Goal: Information Seeking & Learning: Learn about a topic

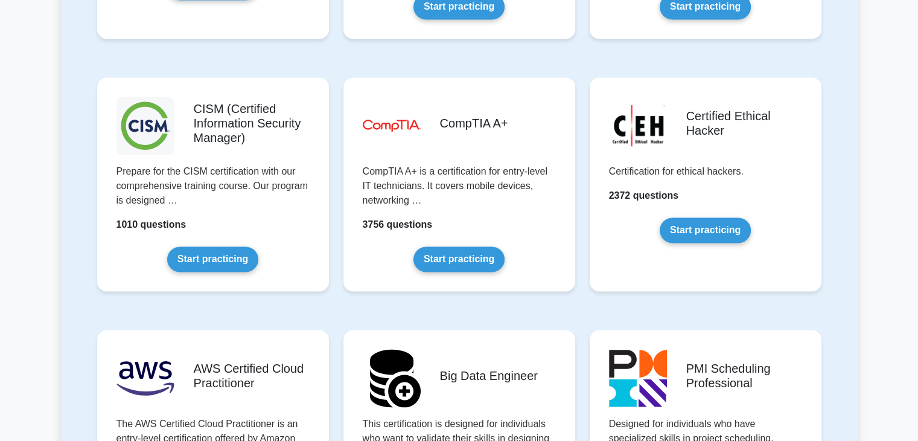
scroll to position [1762, 0]
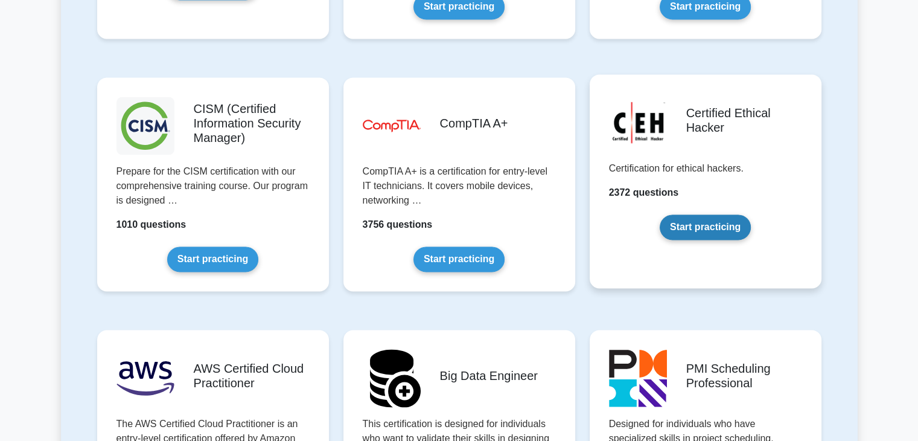
click at [704, 222] on link "Start practicing" at bounding box center [705, 226] width 91 height 25
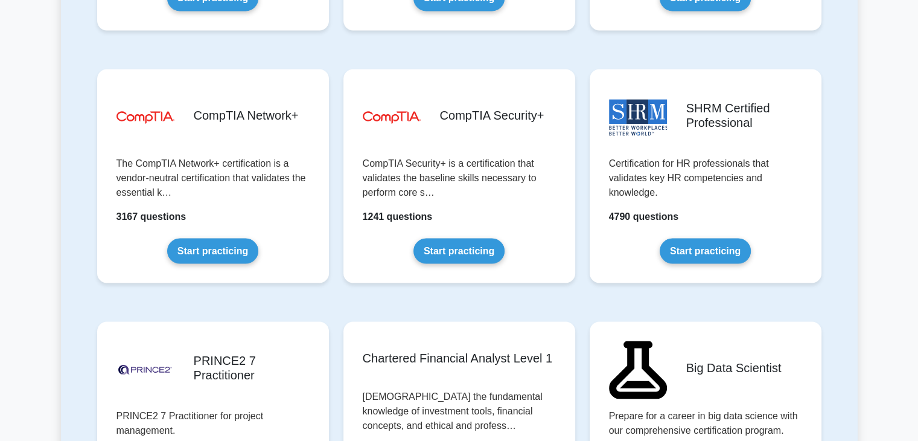
scroll to position [2284, 0]
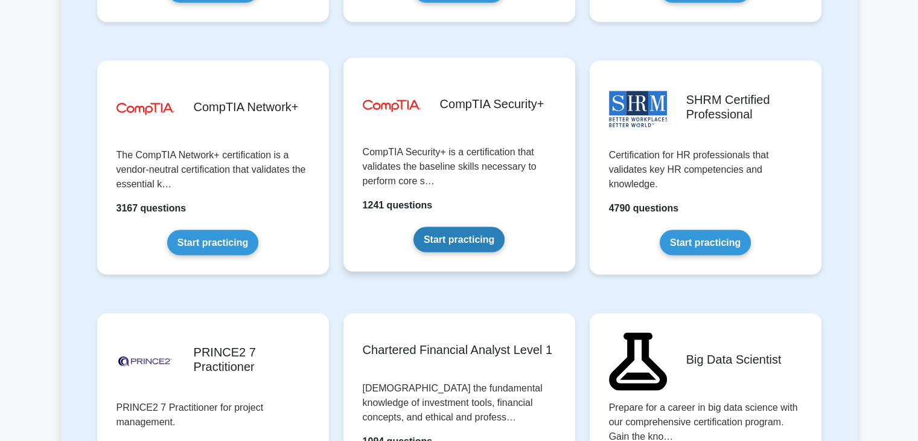
click at [442, 240] on link "Start practicing" at bounding box center [458, 238] width 91 height 25
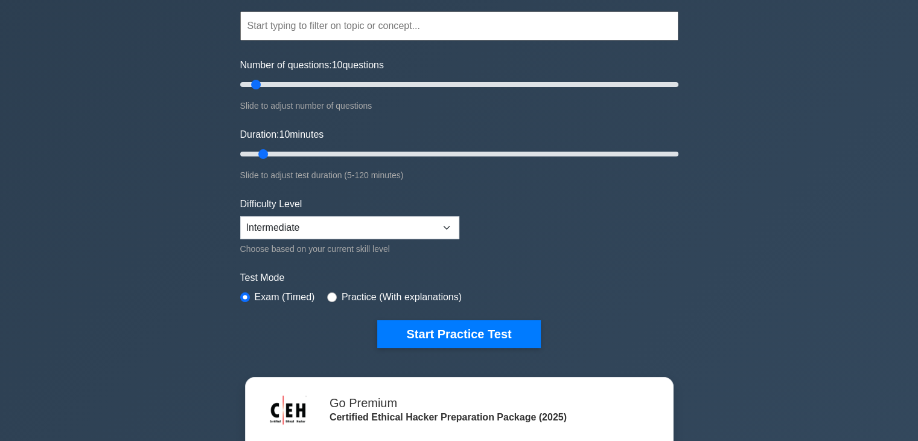
scroll to position [97, 0]
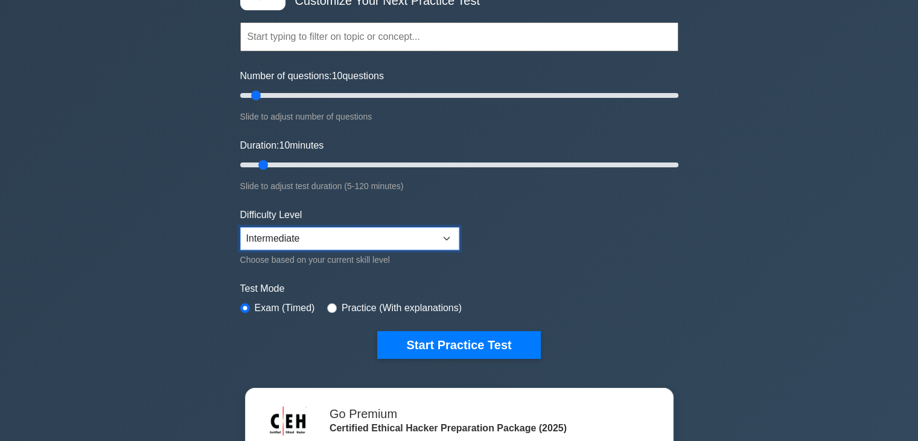
click at [277, 237] on select "Beginner Intermediate Expert" at bounding box center [349, 238] width 219 height 23
click at [295, 245] on select "Beginner Intermediate Expert" at bounding box center [349, 238] width 219 height 23
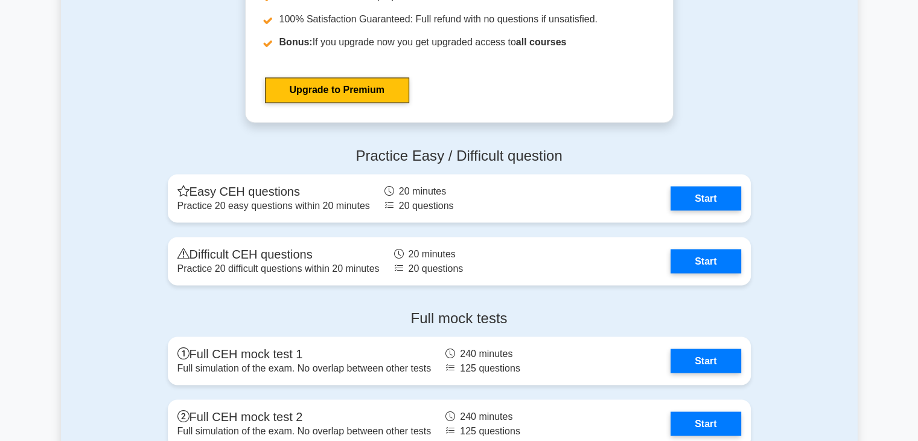
scroll to position [2093, 0]
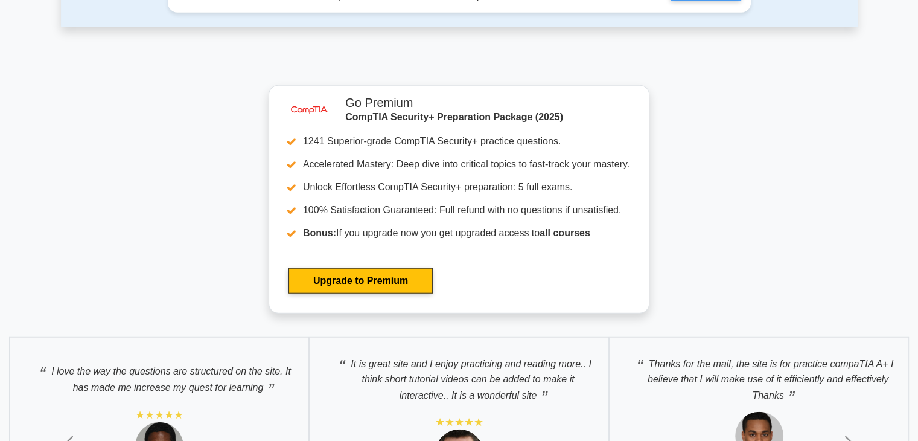
scroll to position [3265, 0]
